Goal: Task Accomplishment & Management: Use online tool/utility

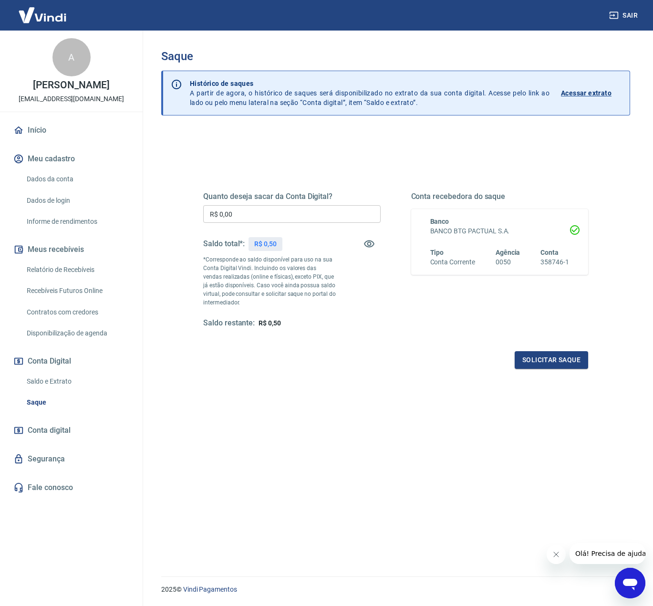
drag, startPoint x: 288, startPoint y: 353, endPoint x: 209, endPoint y: 214, distance: 160.2
click at [283, 352] on div "Solicitar saque" at bounding box center [395, 360] width 385 height 18
click at [276, 244] on p "R$ 7.691,92" at bounding box center [271, 244] width 35 height 10
drag, startPoint x: 266, startPoint y: 217, endPoint x: 129, endPoint y: 211, distance: 137.5
click at [130, 211] on div "Sair A [PERSON_NAME] [EMAIL_ADDRESS][DOMAIN_NAME] Início Meu cadastro Dados da …" at bounding box center [326, 303] width 653 height 606
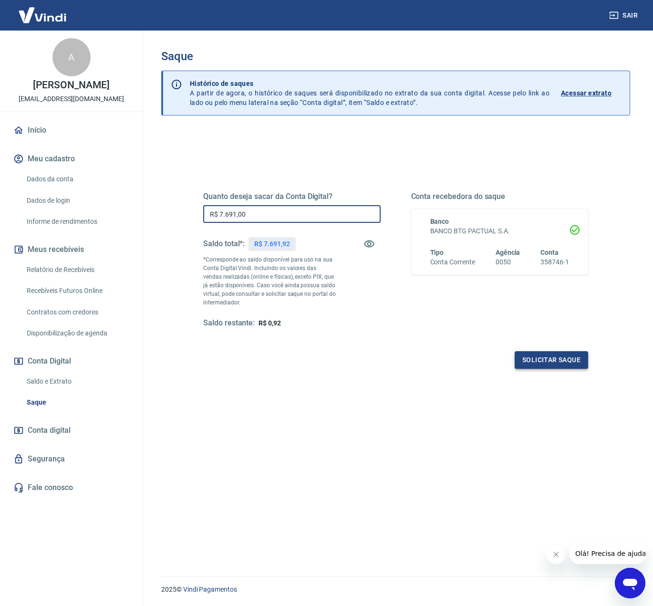
type input "R$ 7.691,00"
click at [554, 359] on button "Solicitar saque" at bounding box center [551, 360] width 73 height 18
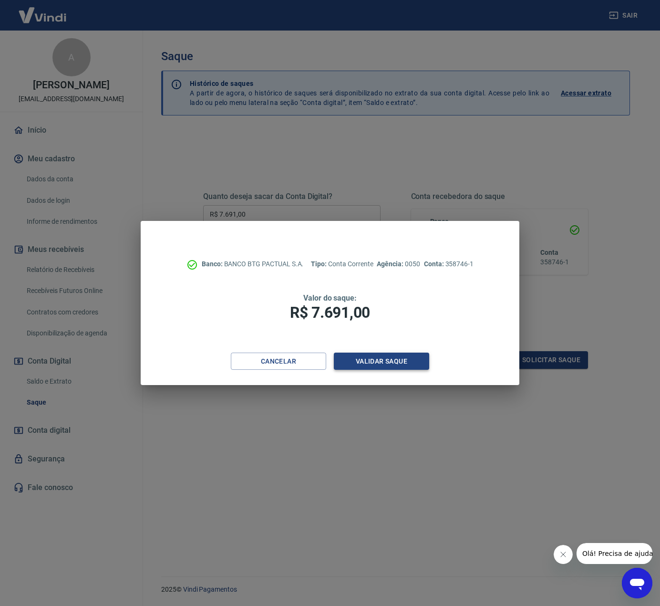
click at [393, 358] on button "Validar saque" at bounding box center [381, 362] width 95 height 18
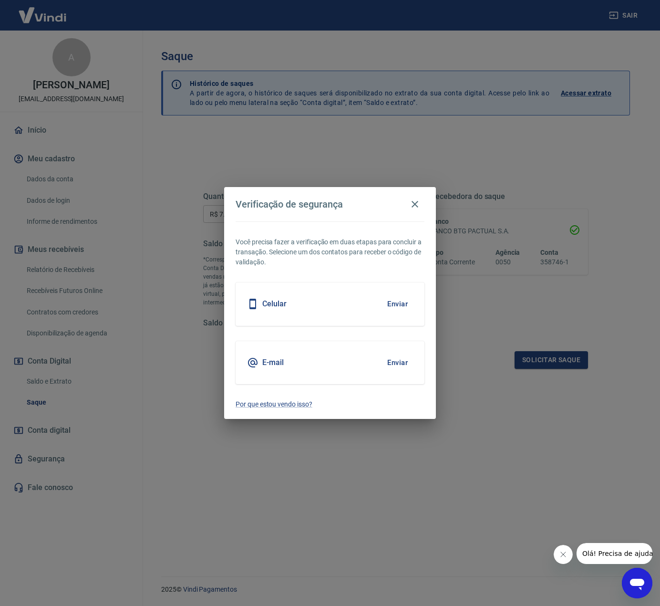
click at [400, 363] on button "Enviar" at bounding box center [397, 363] width 31 height 20
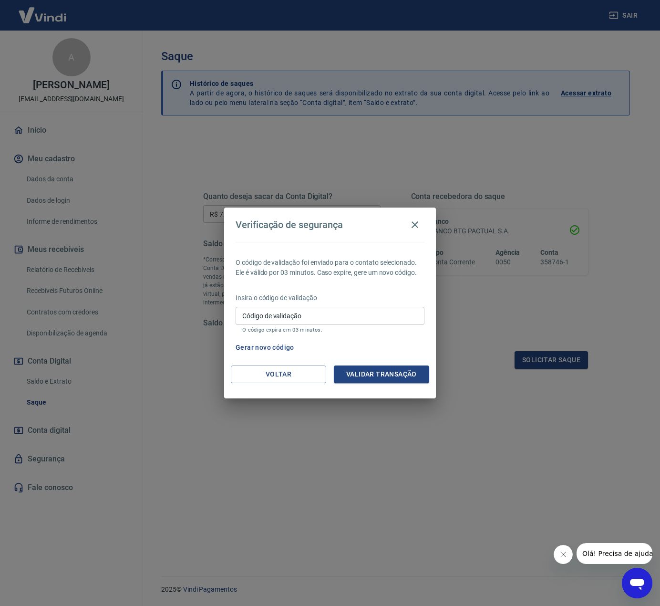
drag, startPoint x: 278, startPoint y: 316, endPoint x: 283, endPoint y: 317, distance: 5.3
click at [278, 316] on input "Código de validação" at bounding box center [330, 316] width 189 height 18
paste input "921238"
type input "921238"
click at [380, 373] on button "Validar transação" at bounding box center [381, 374] width 95 height 18
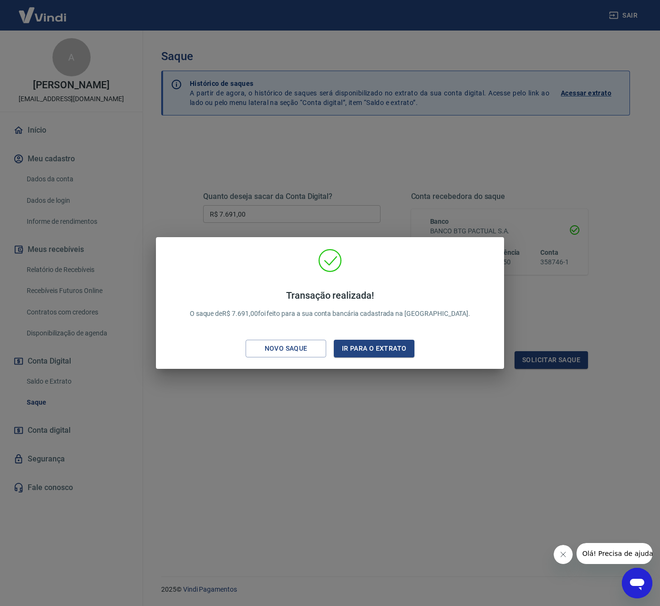
click at [273, 419] on div "Transação realizada! O saque de R$ 7.691,00 foi feito para a sua conta bancária…" at bounding box center [330, 303] width 660 height 606
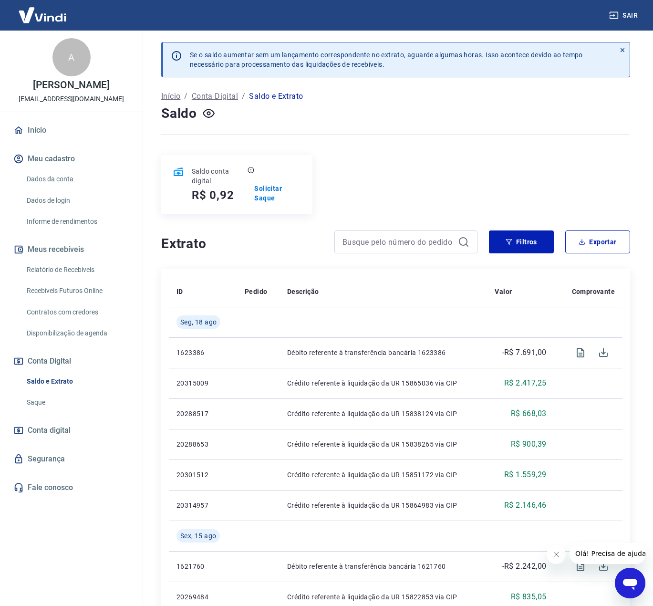
click at [449, 166] on div "Saldo conta digital R$ 0,92 Solicitar Saque" at bounding box center [395, 184] width 469 height 59
